Goal: Find specific page/section: Find specific page/section

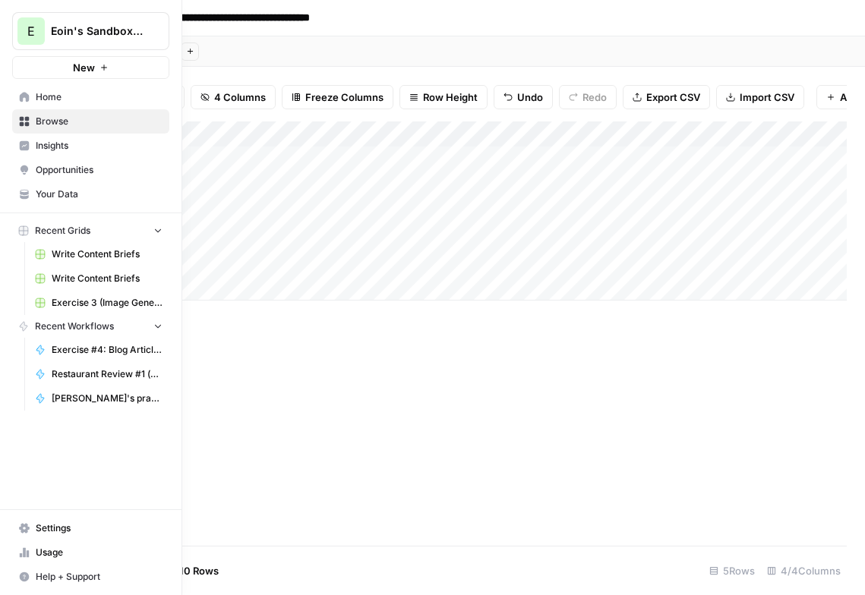
click at [50, 126] on span "Browse" at bounding box center [99, 122] width 127 height 14
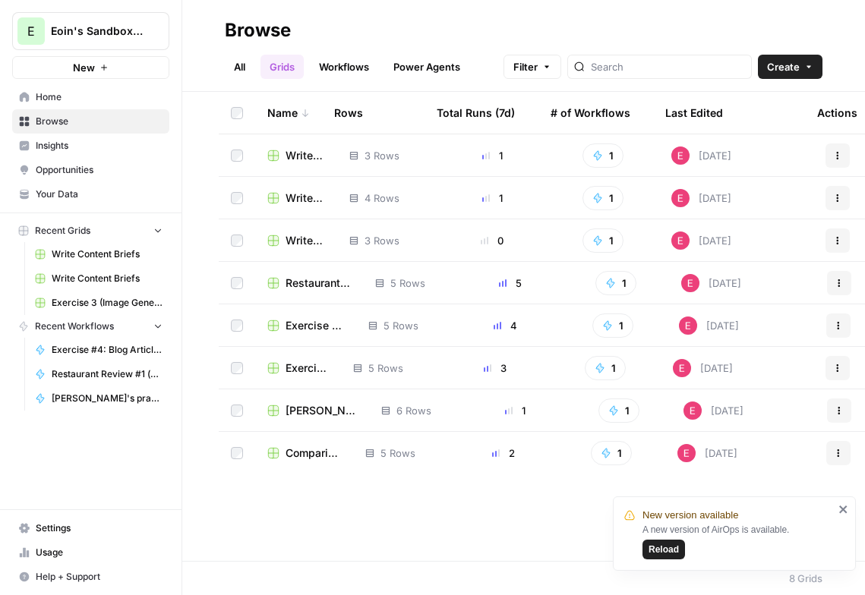
click at [292, 161] on span "Write Content Briefs" at bounding box center [305, 155] width 39 height 15
click at [294, 198] on span "Write Content Briefs" at bounding box center [305, 198] width 39 height 15
click at [307, 249] on td "Write Content Briefs" at bounding box center [296, 240] width 82 height 42
click at [298, 242] on span "Write Content Briefs" at bounding box center [305, 240] width 39 height 15
click at [339, 65] on link "Workflows" at bounding box center [344, 67] width 68 height 24
